Goal: Task Accomplishment & Management: Complete application form

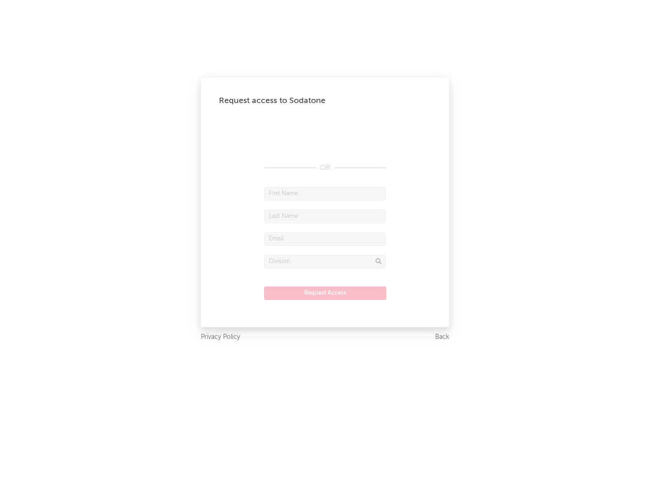
click at [325, 193] on input "text" at bounding box center [325, 194] width 122 height 14
type input "[PERSON_NAME]"
click at [325, 216] on input "text" at bounding box center [325, 217] width 122 height 14
type input "[PERSON_NAME]"
click at [325, 238] on input "text" at bounding box center [325, 239] width 122 height 14
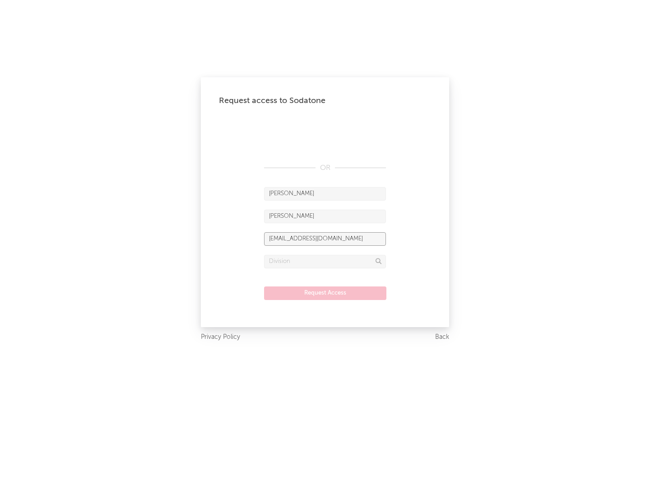
type input "[EMAIL_ADDRESS][DOMAIN_NAME]"
click at [325, 261] on input "text" at bounding box center [325, 262] width 122 height 14
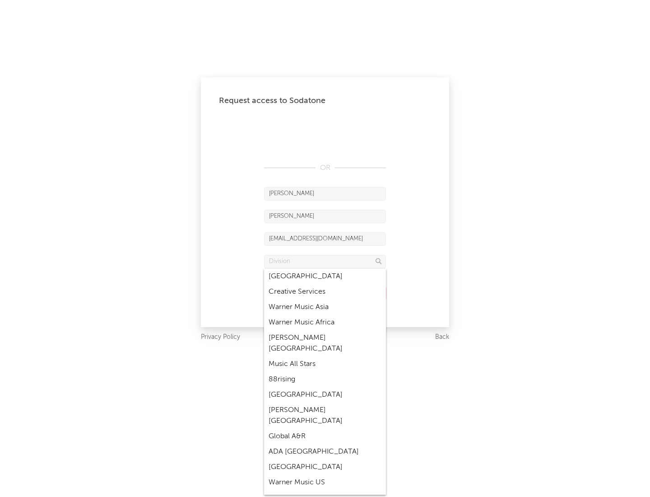
click at [325, 356] on div "Music All Stars" at bounding box center [325, 363] width 122 height 15
type input "Music All Stars"
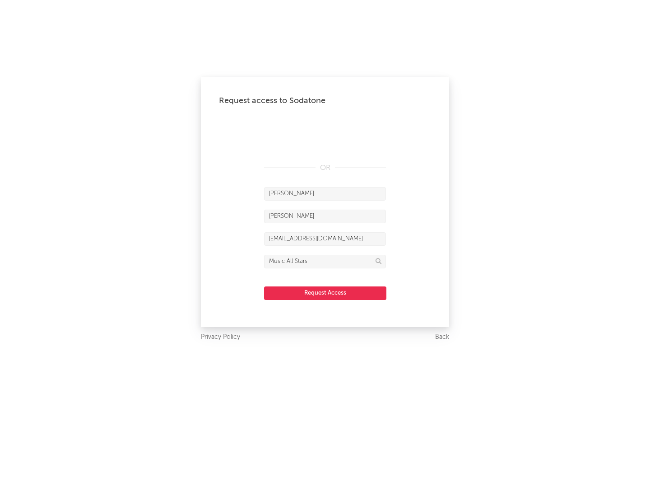
click at [325, 293] on button "Request Access" at bounding box center [325, 293] width 122 height 14
